Goal: Find specific page/section: Find specific page/section

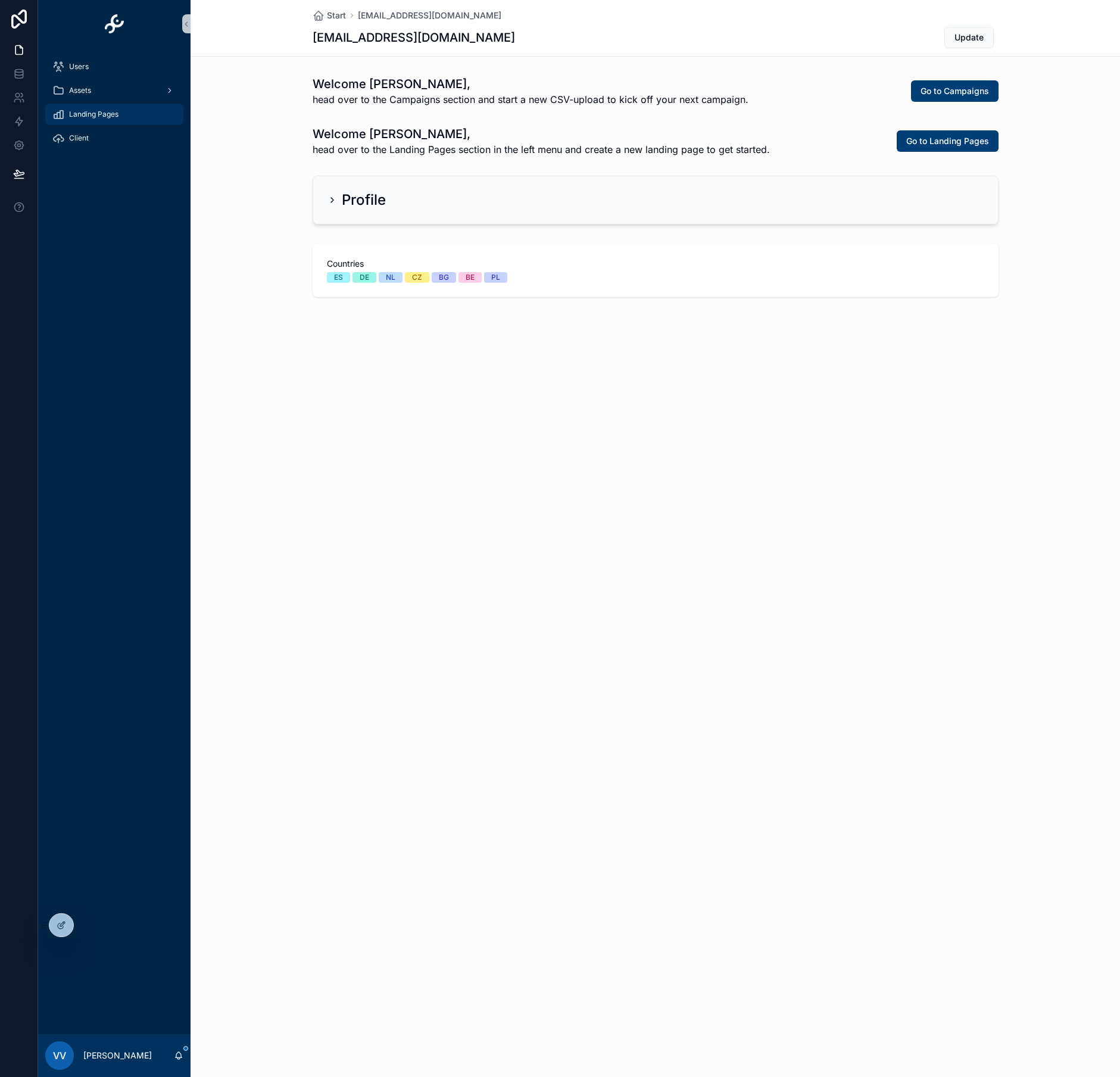
click at [63, 108] on icon "scrollable content" at bounding box center [58, 114] width 12 height 12
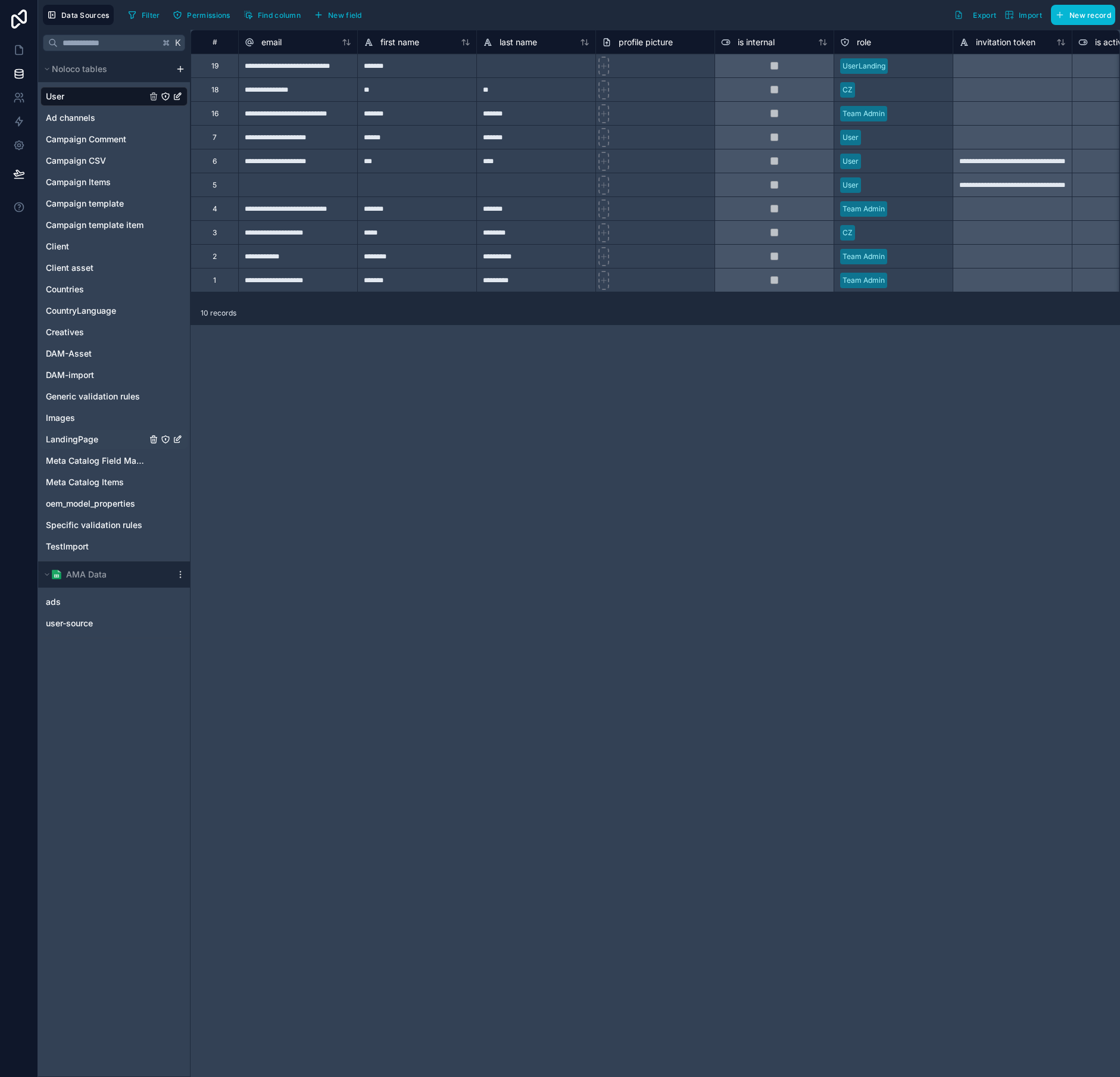
click at [71, 435] on span "LandingPage" at bounding box center [72, 440] width 52 height 12
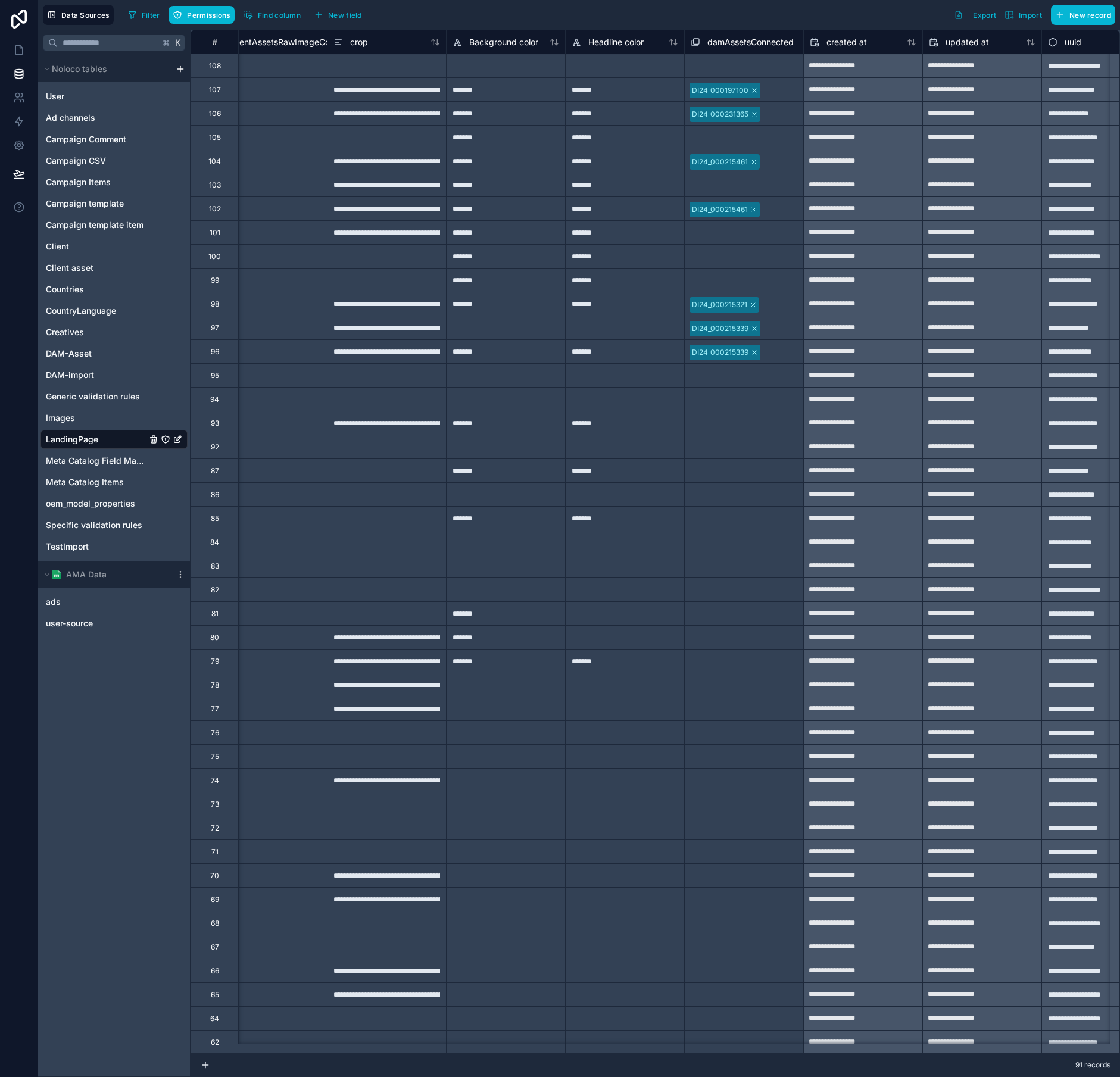
scroll to position [0, 1390]
